Goal: Find specific page/section: Find specific page/section

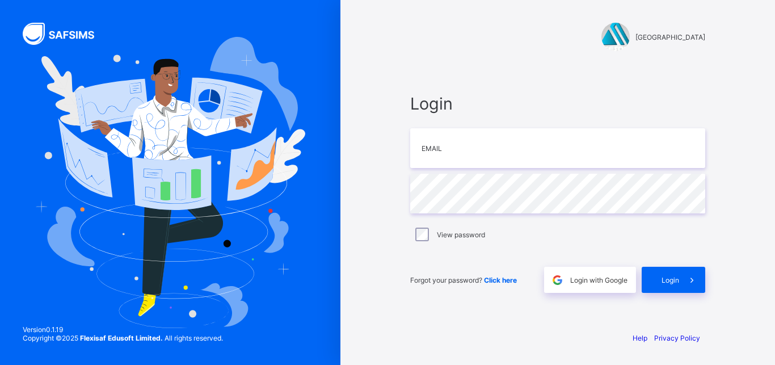
click at [677, 338] on link "Privacy Policy" at bounding box center [677, 337] width 46 height 9
click at [488, 138] on input "email" at bounding box center [557, 148] width 295 height 40
click at [577, 278] on span "Login with Google" at bounding box center [598, 280] width 57 height 9
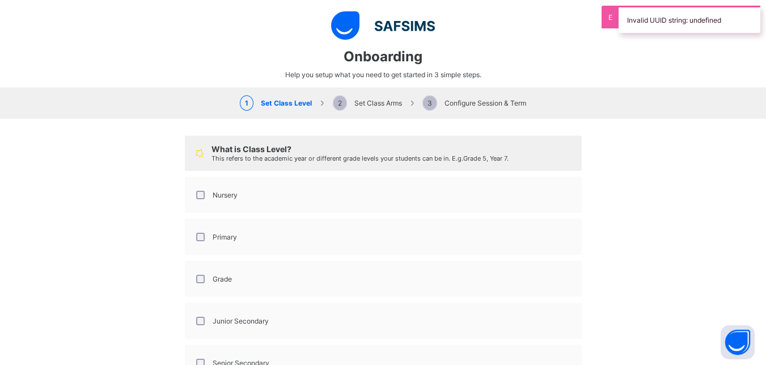
select select "**"
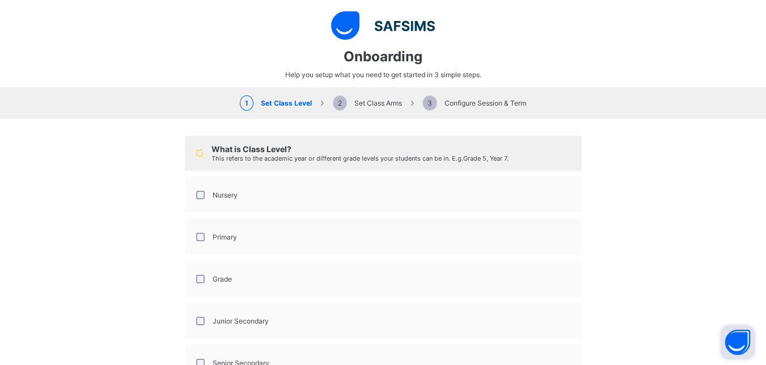
click at [739, 340] on button "Open asap" at bounding box center [738, 342] width 34 height 34
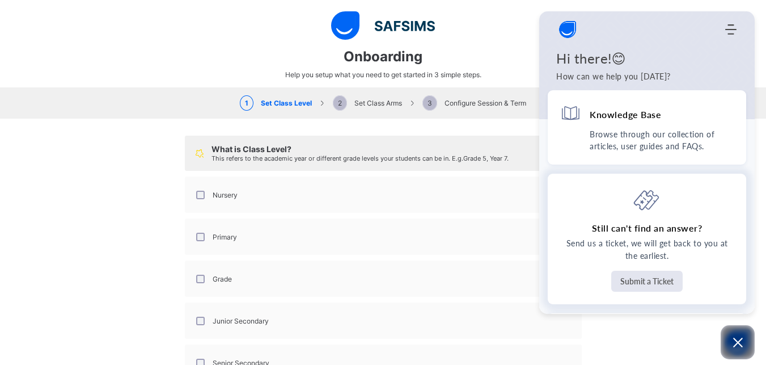
click at [659, 284] on button "Submit a Ticket" at bounding box center [646, 280] width 71 height 21
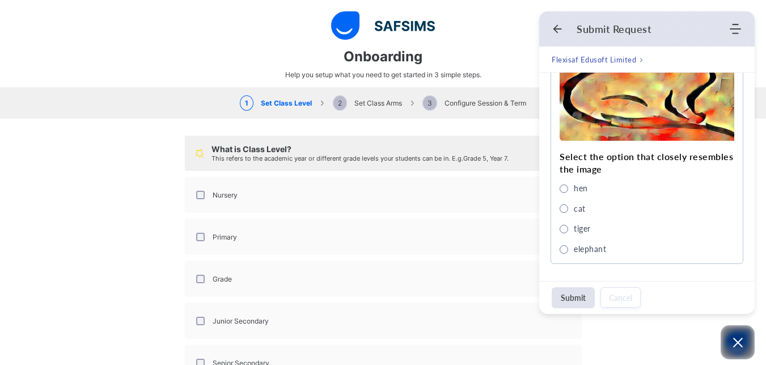
scroll to position [357, 0]
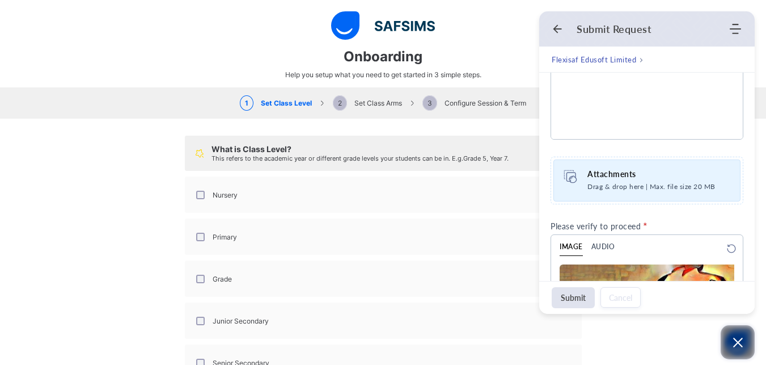
click at [736, 336] on icon "Open asap" at bounding box center [738, 342] width 14 height 14
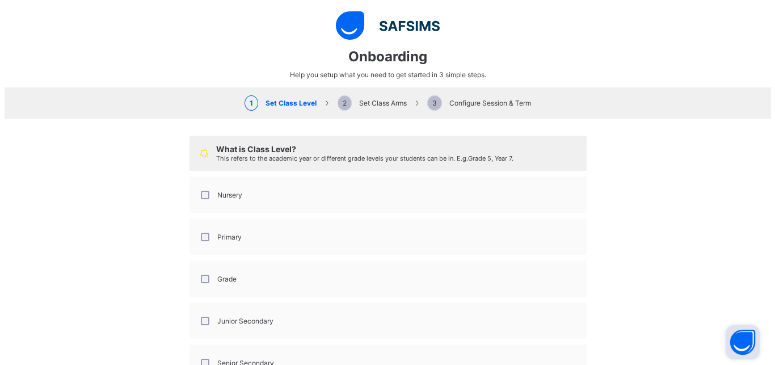
scroll to position [0, 0]
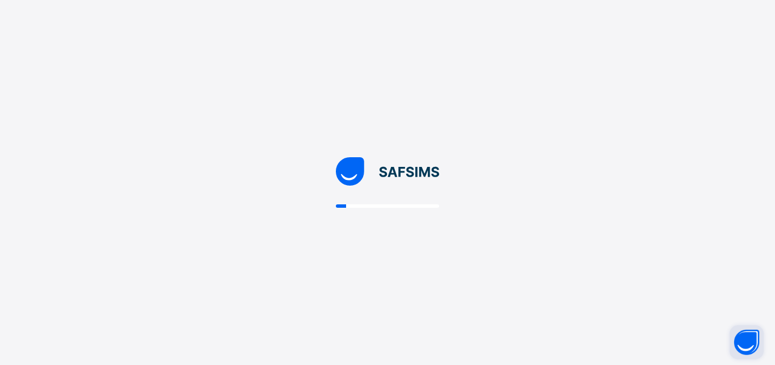
select select "**"
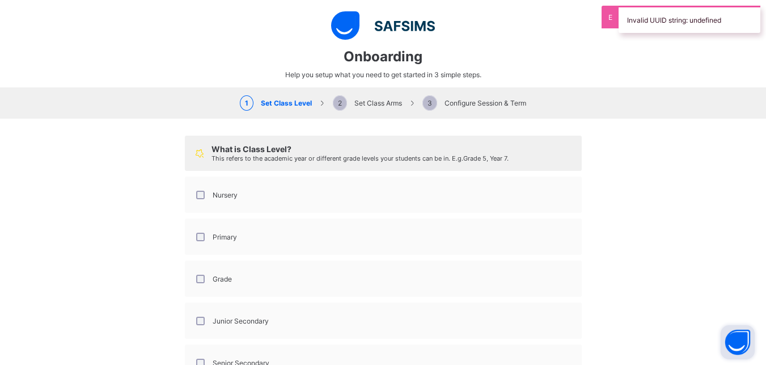
scroll to position [134, 0]
